Goal: Information Seeking & Learning: Check status

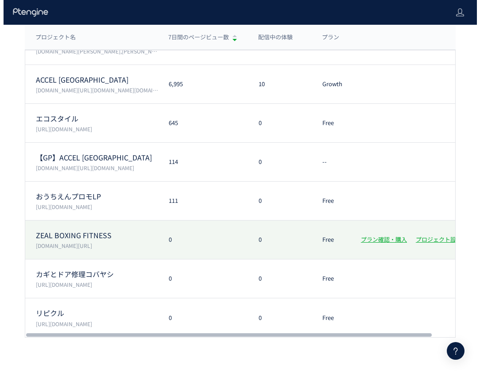
scroll to position [88, 0]
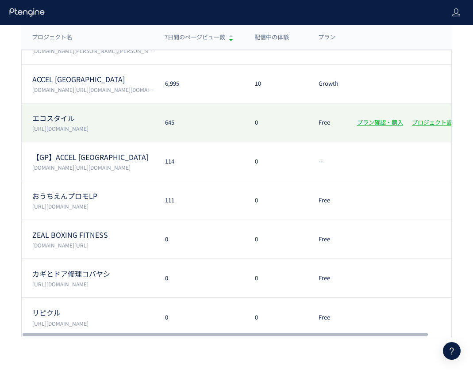
click at [111, 123] on p "エコスタイル" at bounding box center [93, 118] width 122 height 10
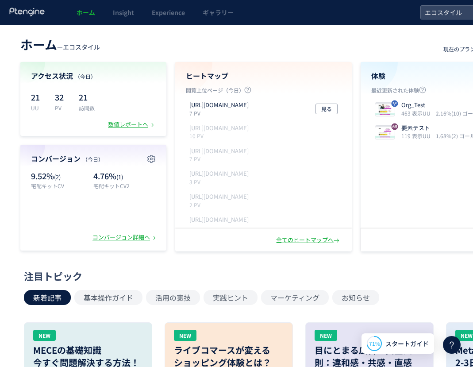
click at [128, 12] on span "Insight" at bounding box center [123, 12] width 21 height 9
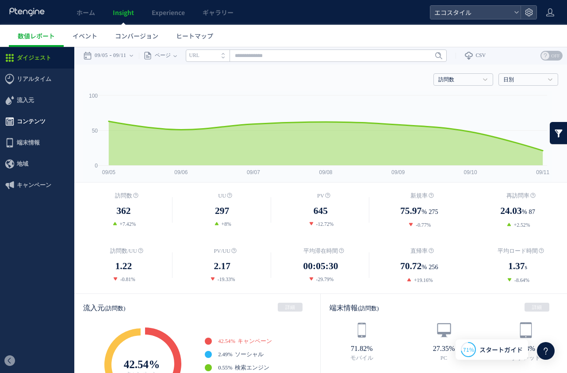
click at [15, 125] on span "コンテンツ" at bounding box center [37, 121] width 74 height 21
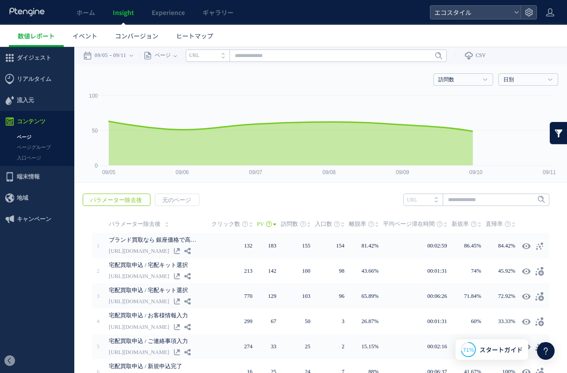
click at [25, 155] on link "入口ページ" at bounding box center [37, 158] width 74 height 10
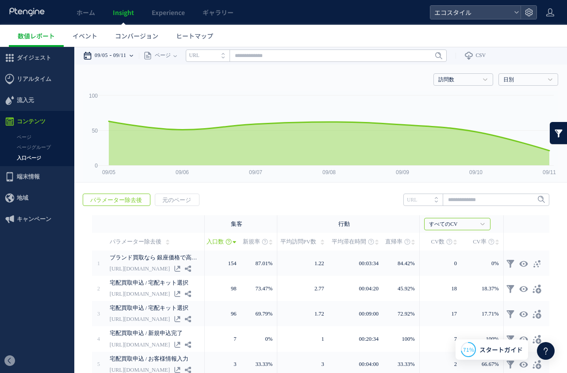
click at [127, 58] on time "09/11" at bounding box center [119, 56] width 13 height 18
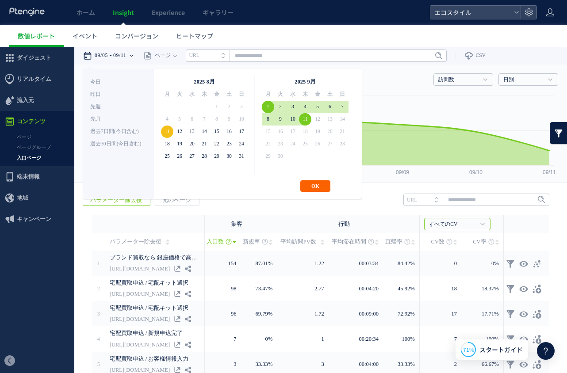
click at [321, 187] on button "OK" at bounding box center [315, 187] width 30 height 12
